Goal: Information Seeking & Learning: Learn about a topic

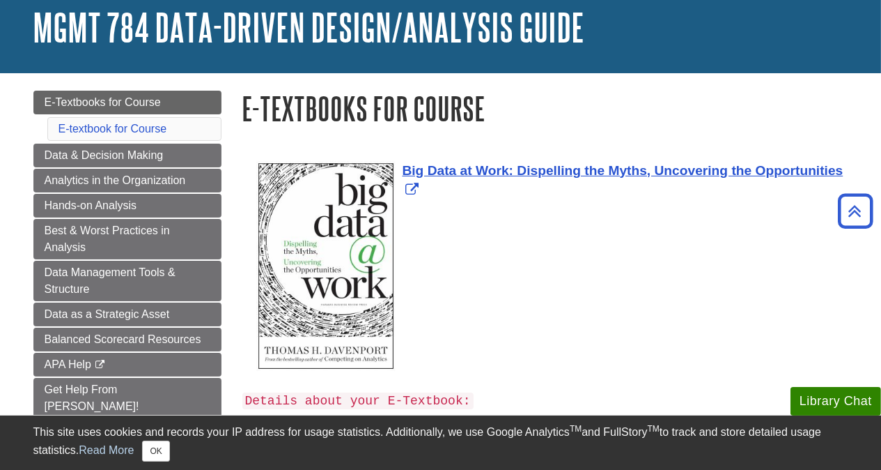
scroll to position [75, 0]
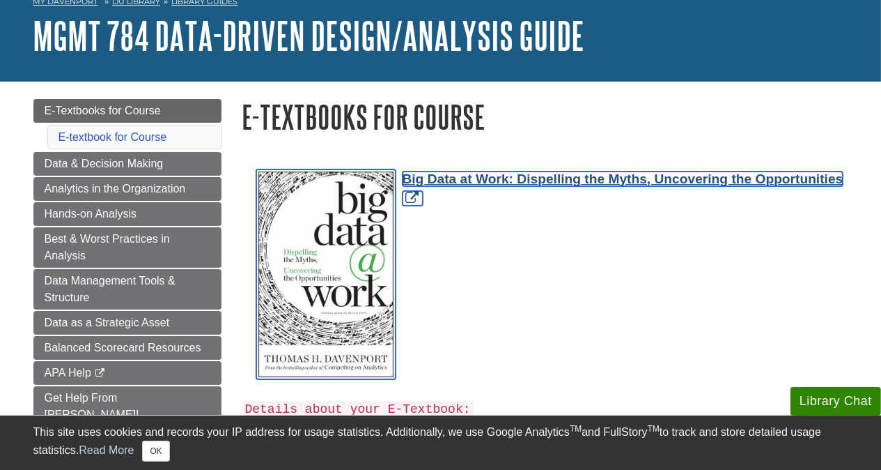
click at [474, 185] on span "Big Data at Work: Dispelling the Myths, Uncovering the Opportunities" at bounding box center [623, 178] width 441 height 15
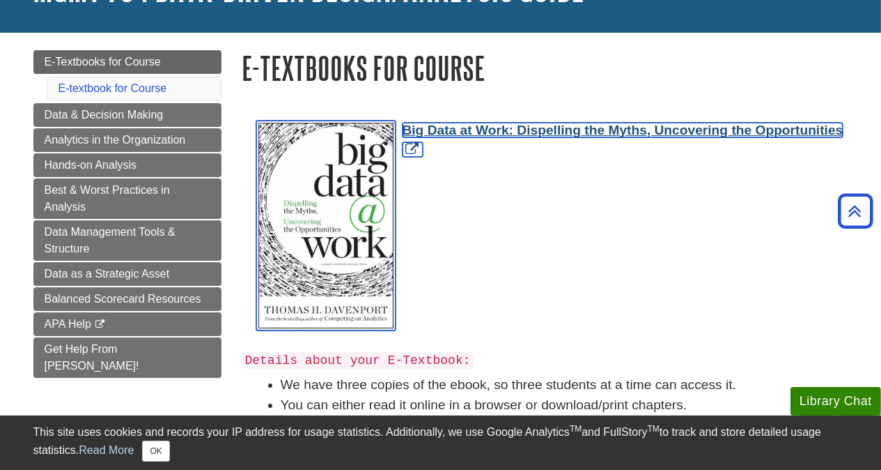
scroll to position [121, 0]
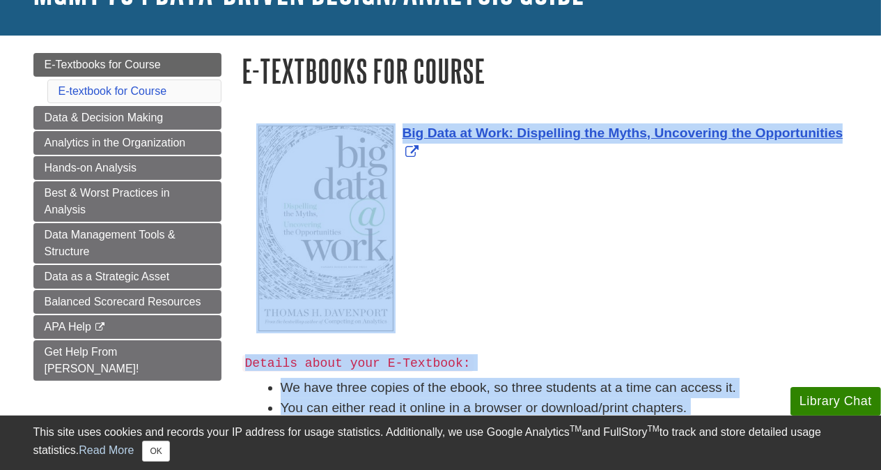
drag, startPoint x: 862, startPoint y: 135, endPoint x: 479, endPoint y: 199, distance: 387.7
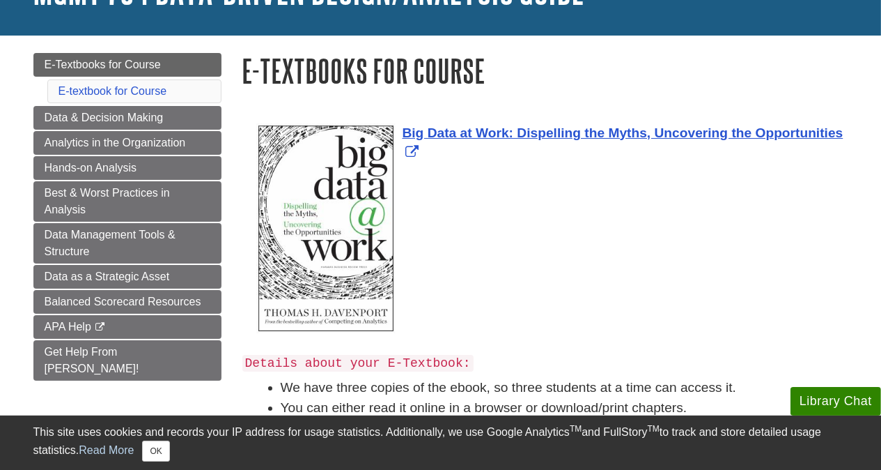
drag, startPoint x: 404, startPoint y: 131, endPoint x: 842, endPoint y: 130, distance: 438.2
click at [842, 130] on div "Big Data at Work: Dispelling the Myths, Uncovering the Opportunities" at bounding box center [552, 143] width 592 height 40
copy span "Big Data at Work: Dispelling the Myths, Uncovering the Opportunities"
